Goal: Information Seeking & Learning: Learn about a topic

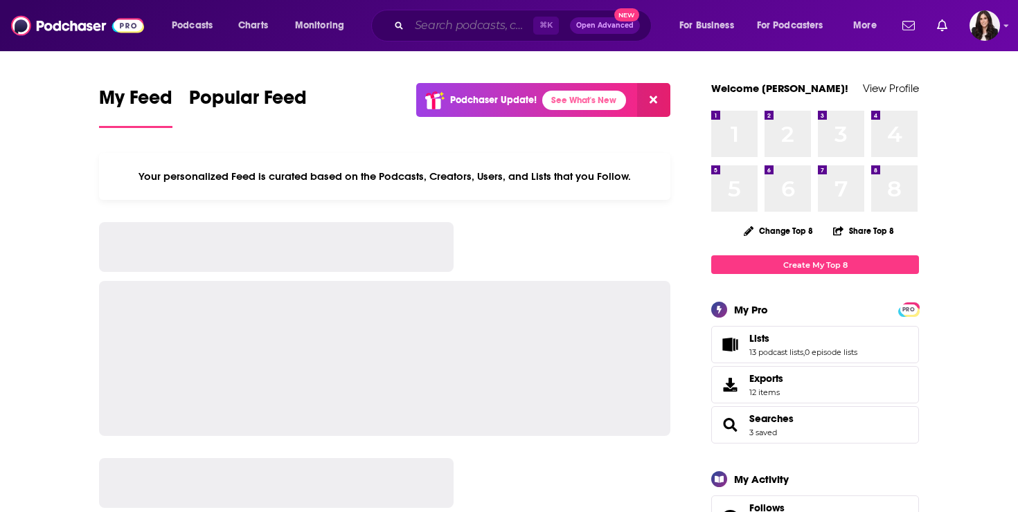
click at [446, 27] on input "Search podcasts, credits, & more..." at bounding box center [471, 26] width 124 height 22
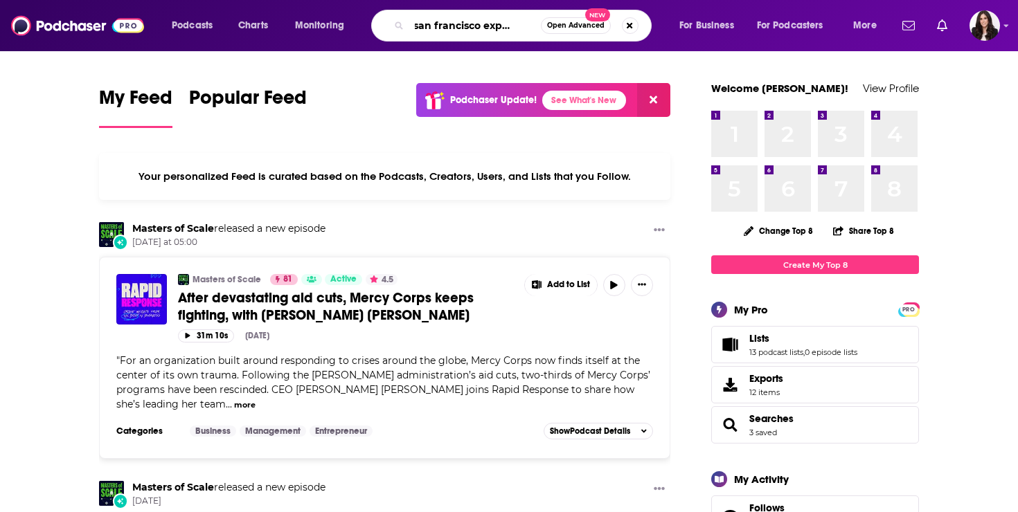
scroll to position [0, 27]
type input "the san francisco experience"
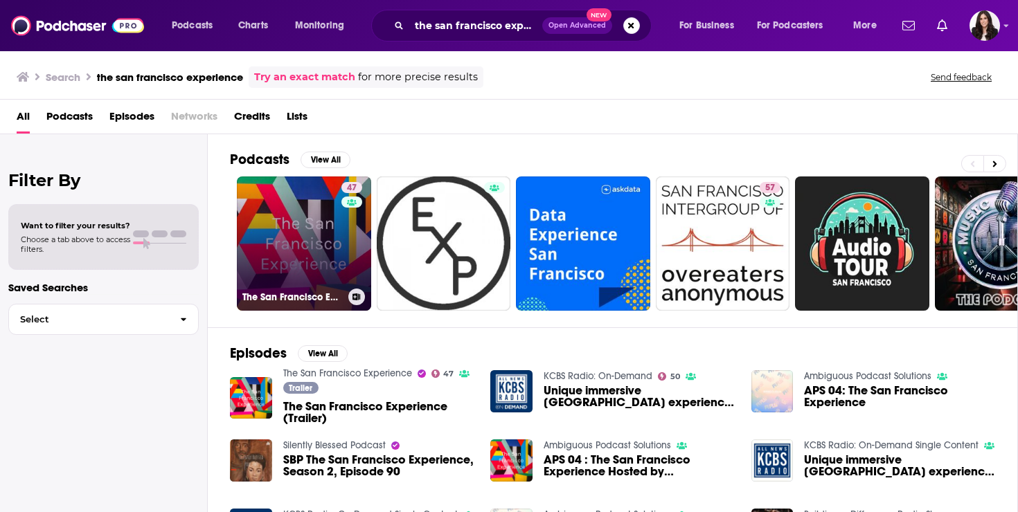
click at [328, 232] on link "47 The San Francisco Experience" at bounding box center [304, 244] width 134 height 134
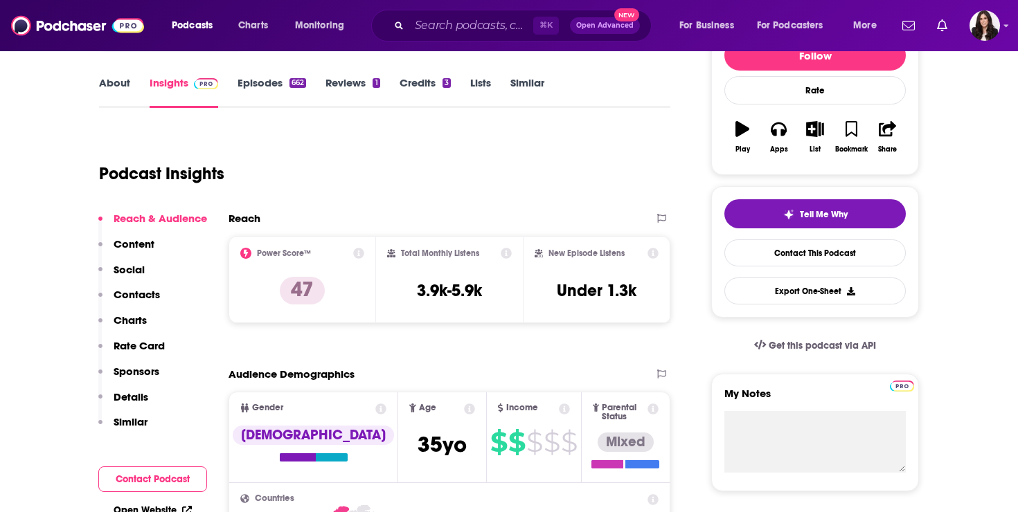
scroll to position [196, 0]
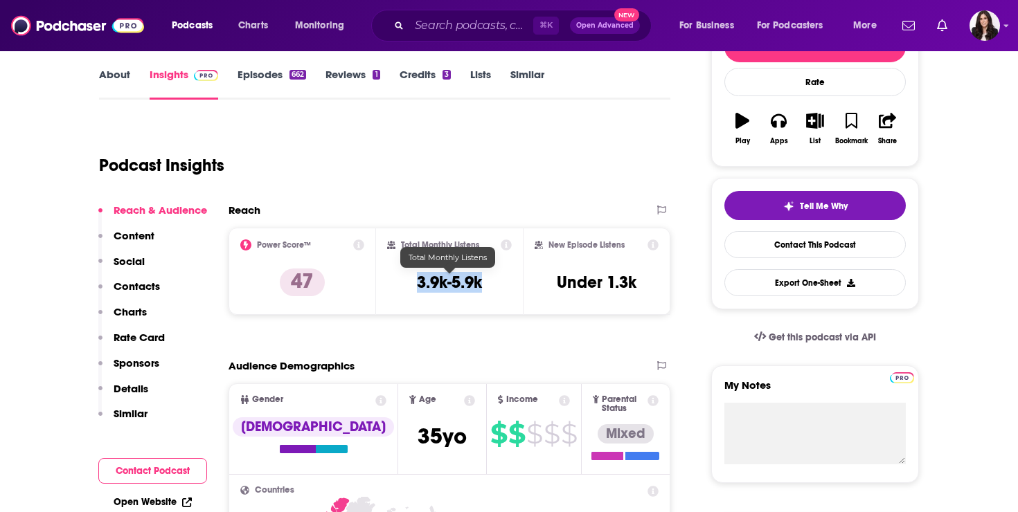
drag, startPoint x: 487, startPoint y: 283, endPoint x: 407, endPoint y: 280, distance: 79.7
click at [407, 280] on div "Total Monthly Listens 3.9k-5.9k" at bounding box center [449, 272] width 125 height 64
copy h3 "3.9k-5.9k"
